Goal: Information Seeking & Learning: Understand process/instructions

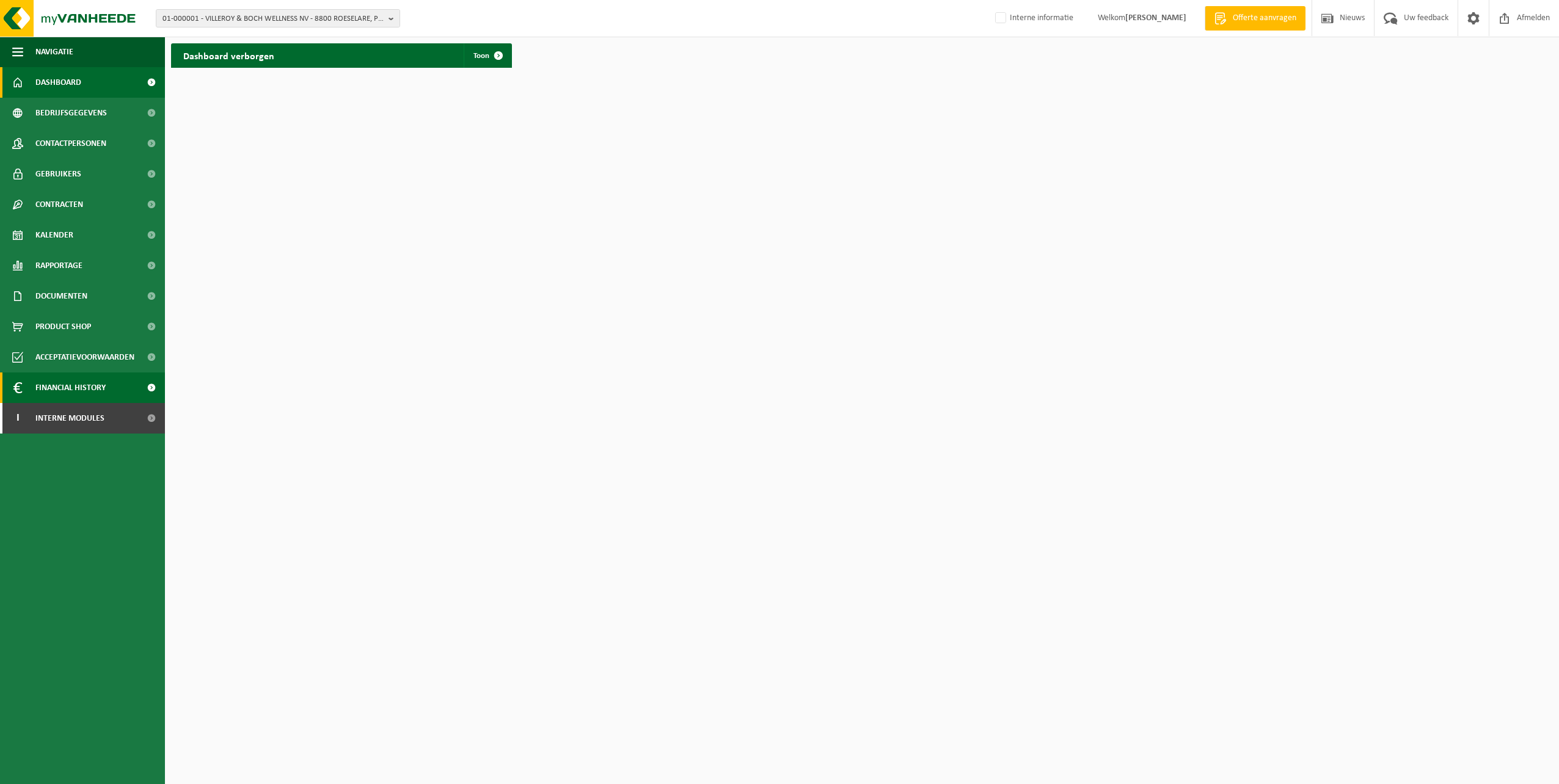
click at [39, 385] on span "Financial History" at bounding box center [70, 387] width 70 height 30
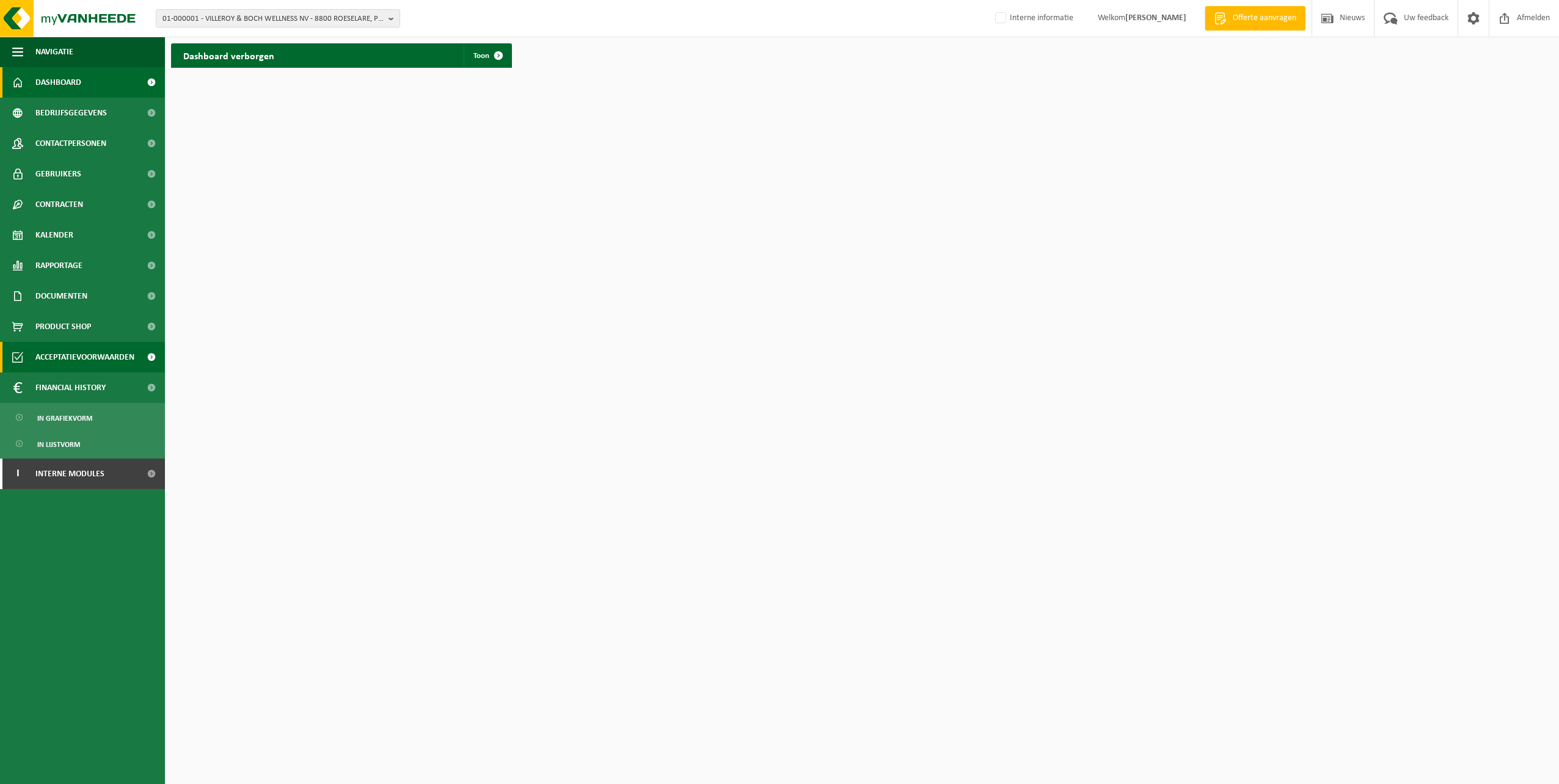
click at [57, 354] on span "Acceptatievoorwaarden" at bounding box center [85, 357] width 99 height 30
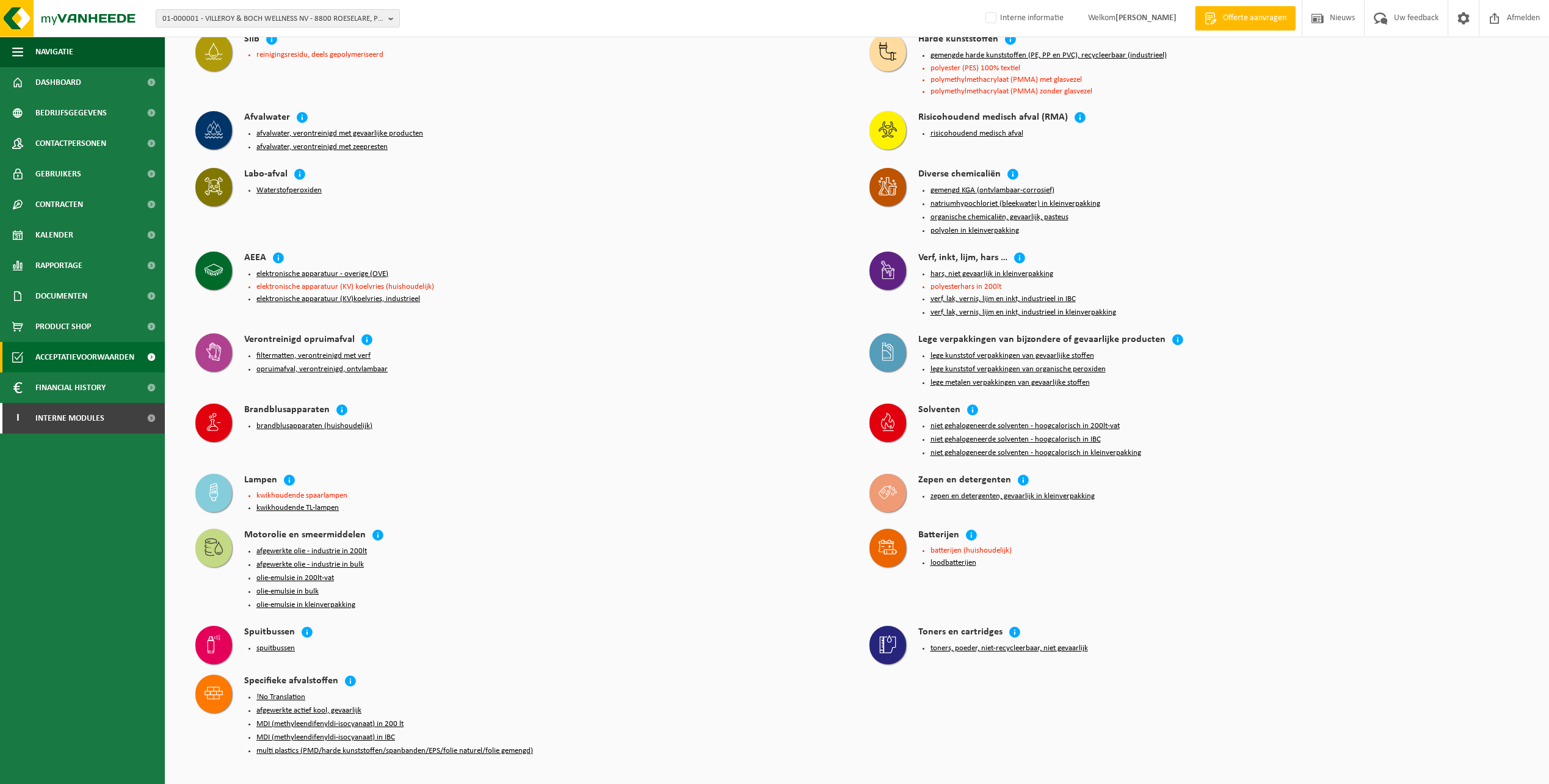
scroll to position [306, 0]
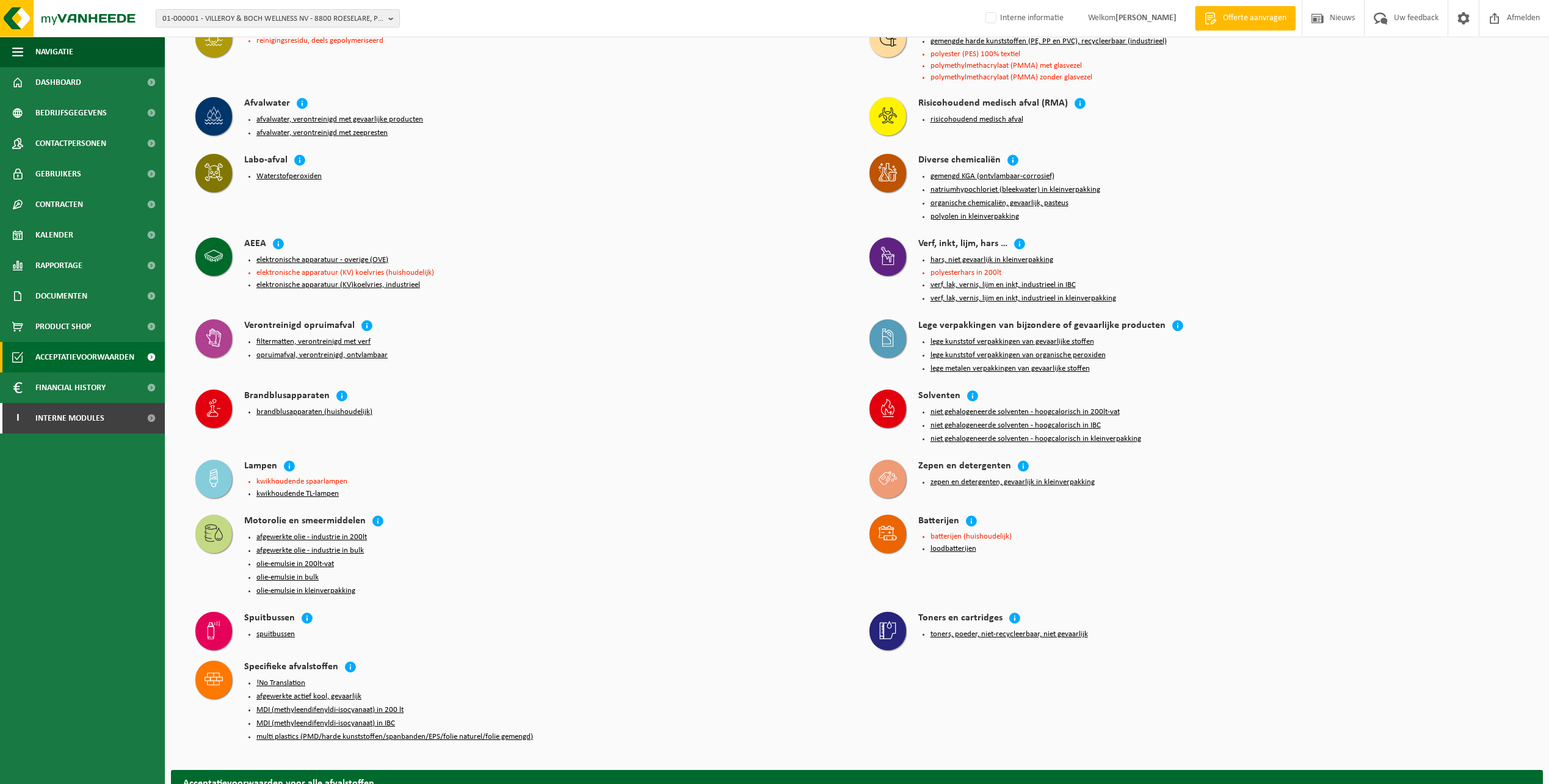
click at [287, 629] on button "spuitbussen" at bounding box center [275, 634] width 39 height 9
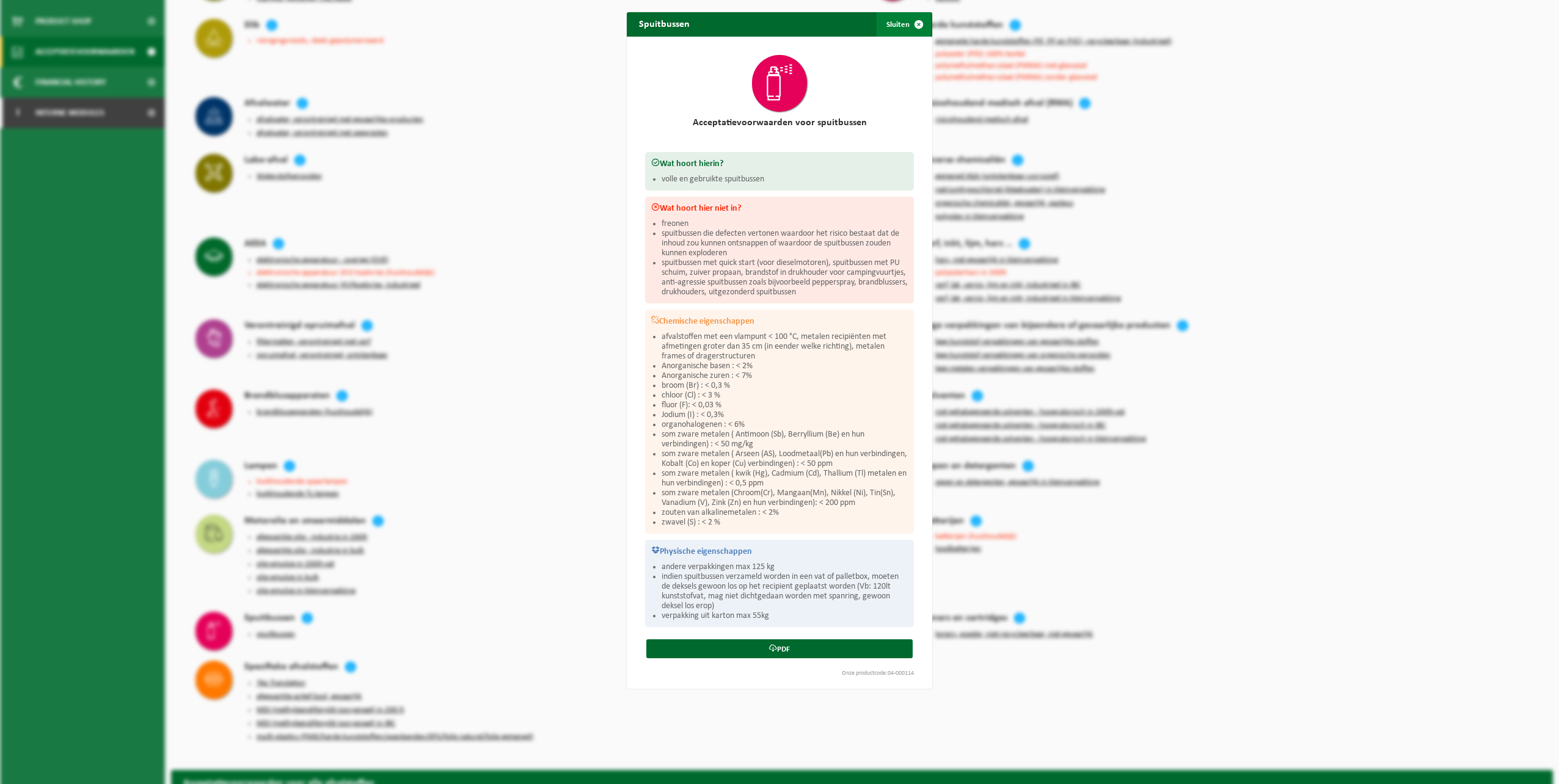
click at [913, 23] on span "button" at bounding box center [919, 24] width 24 height 24
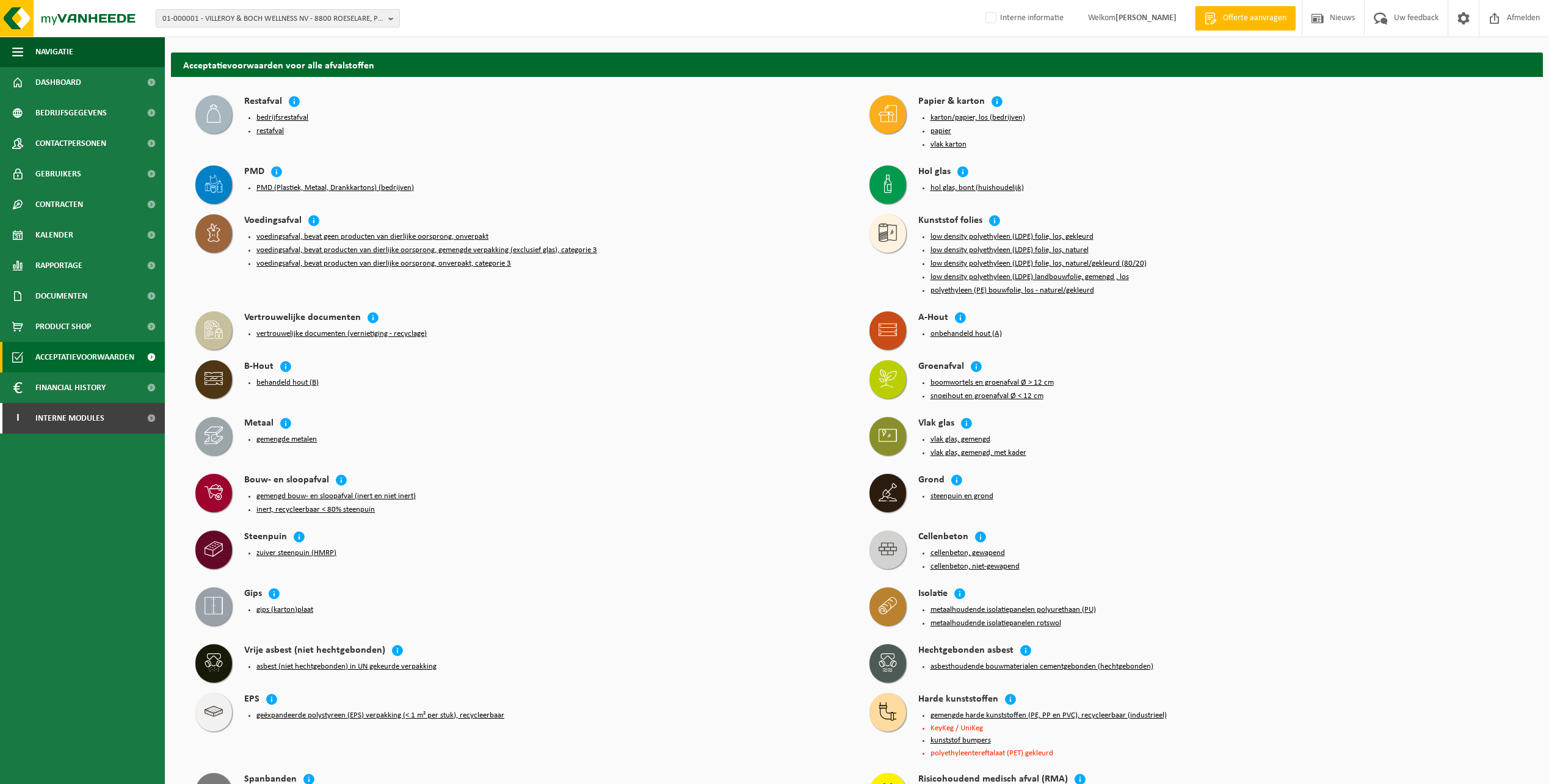
scroll to position [1038, 0]
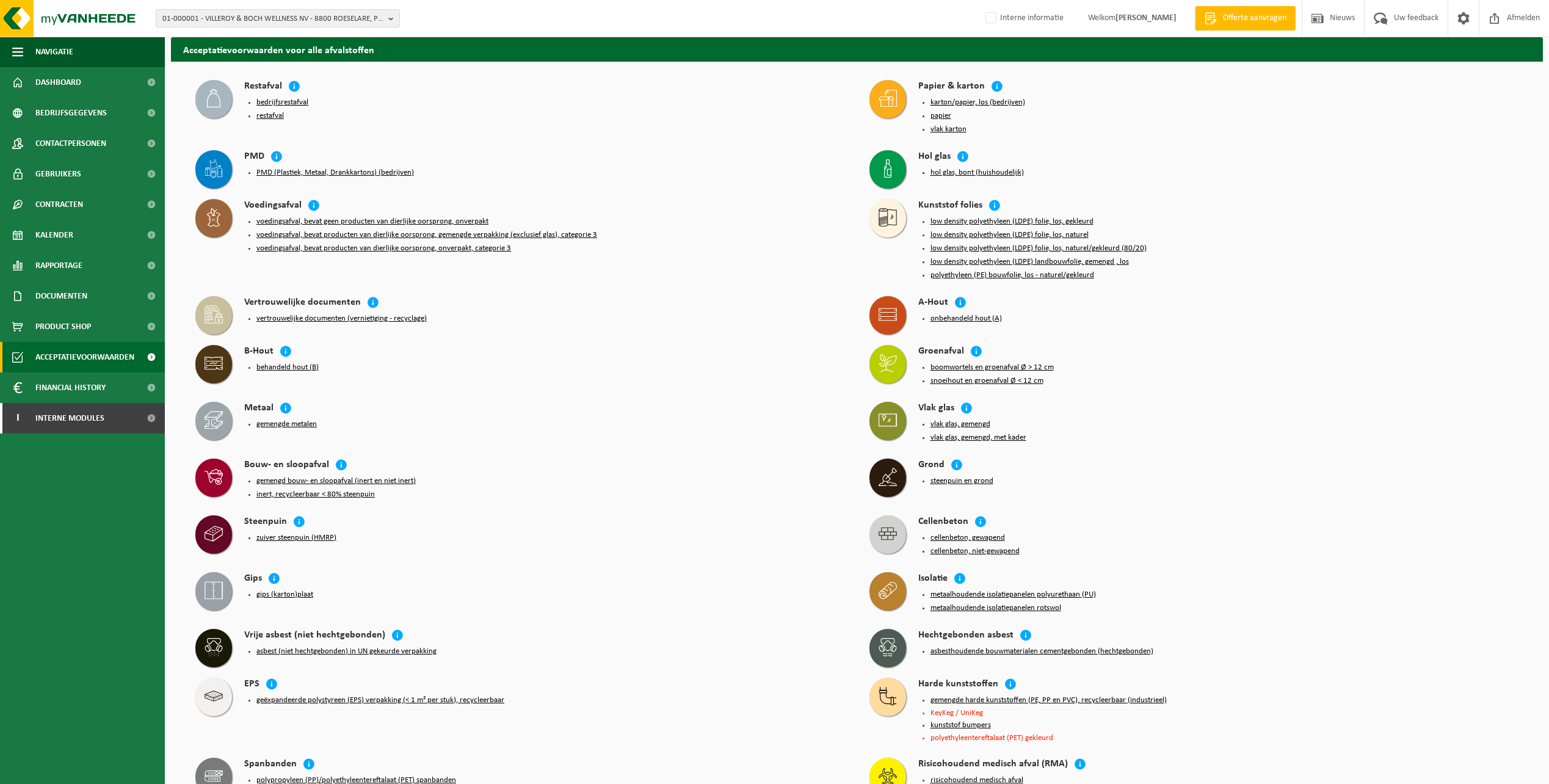
click at [1037, 696] on button "gemengde harde kunststoffen (PE, PP en PVC), recycleerbaar (industrieel)" at bounding box center [1049, 700] width 237 height 9
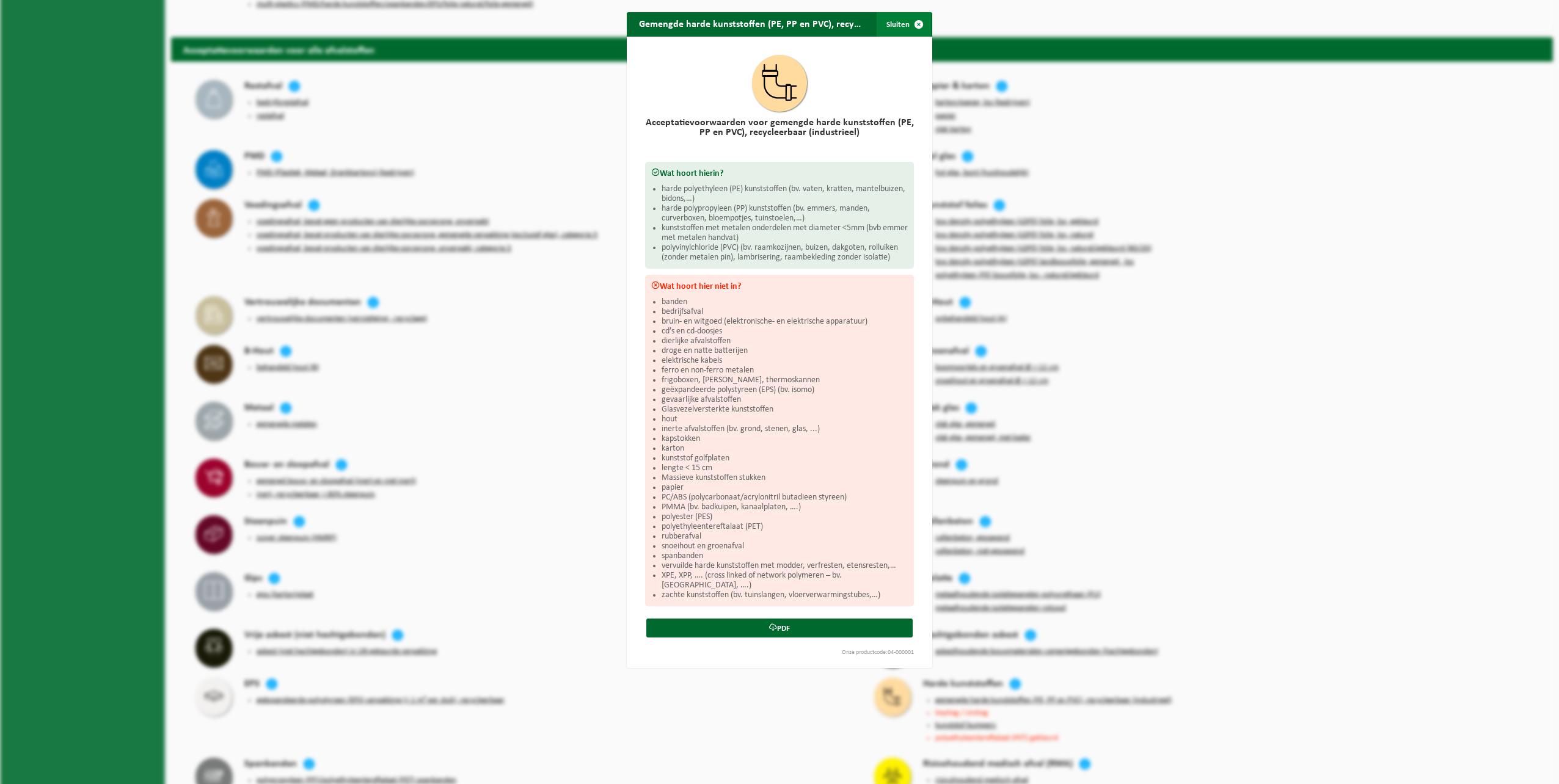
click at [911, 23] on span "button" at bounding box center [919, 24] width 24 height 24
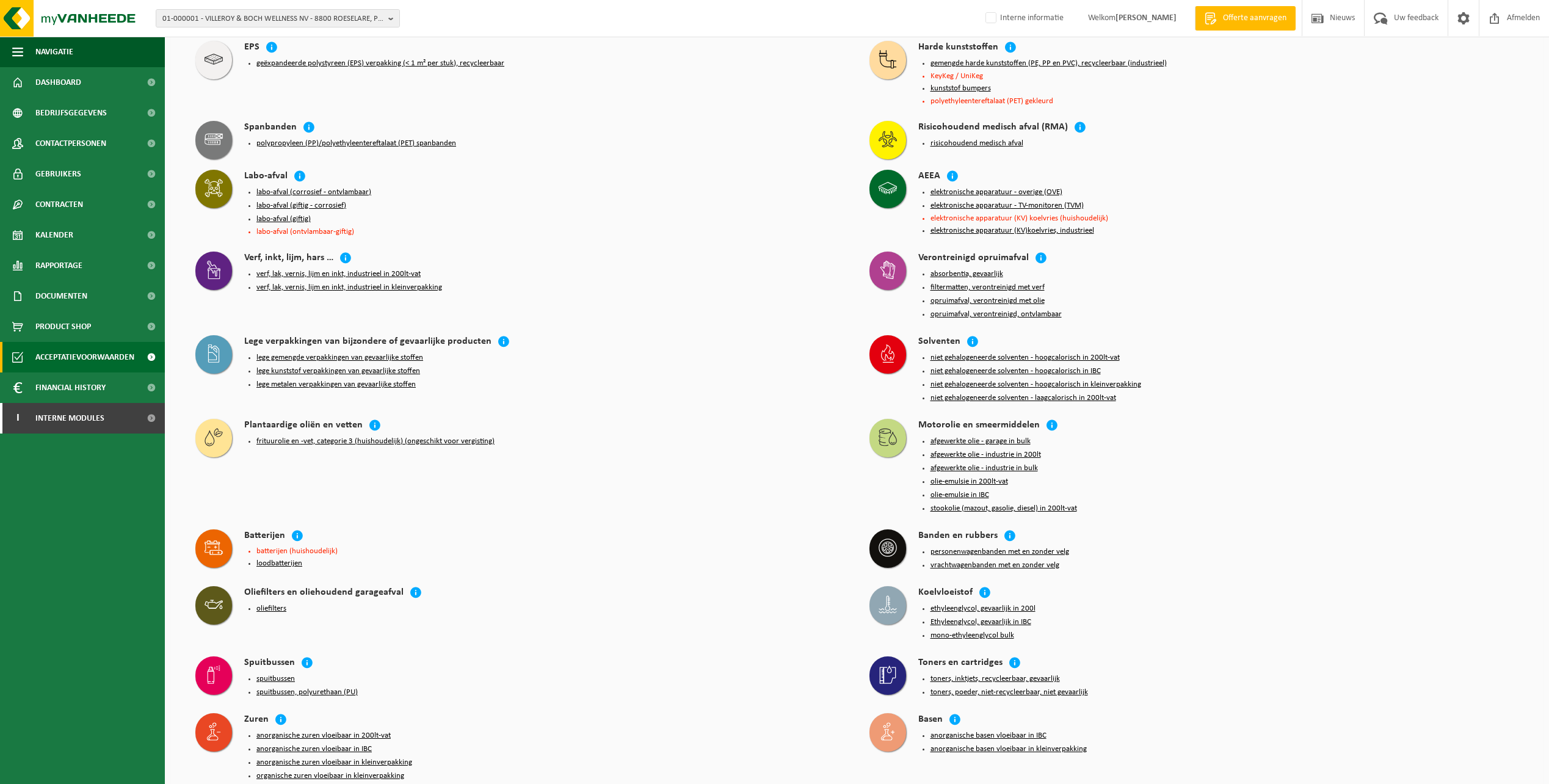
scroll to position [1683, 0]
